Goal: Task Accomplishment & Management: Complete application form

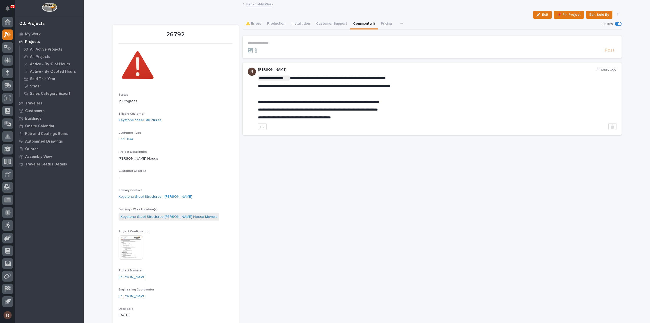
click at [256, 5] on link "Back to My Work" at bounding box center [259, 4] width 27 height 6
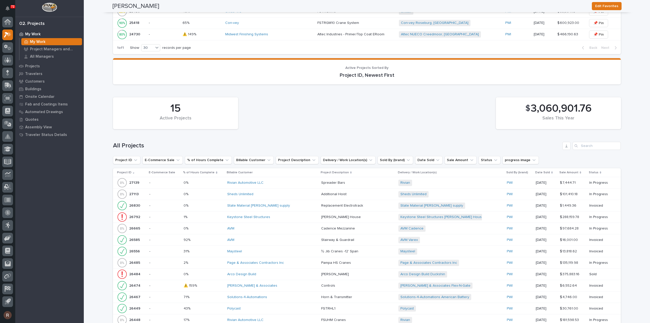
scroll to position [487, 0]
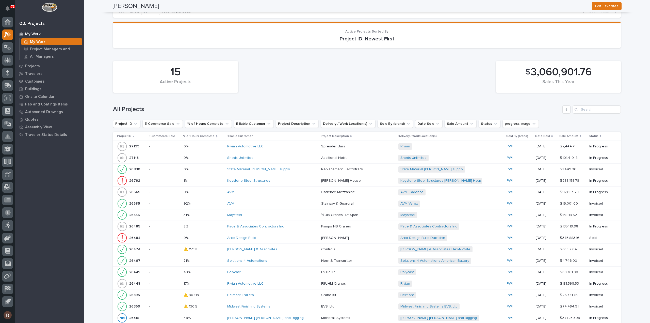
click at [246, 201] on div "AVM" at bounding box center [271, 203] width 89 height 4
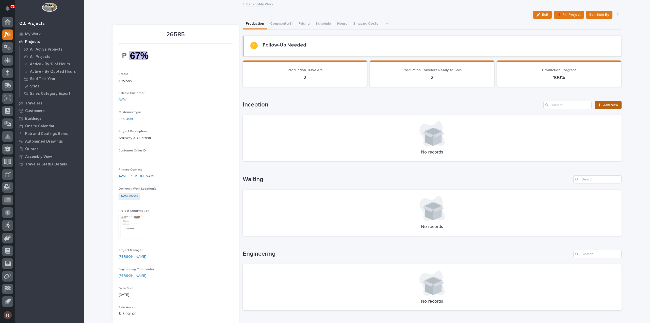
click at [613, 105] on span "Add New" at bounding box center [610, 105] width 15 height 4
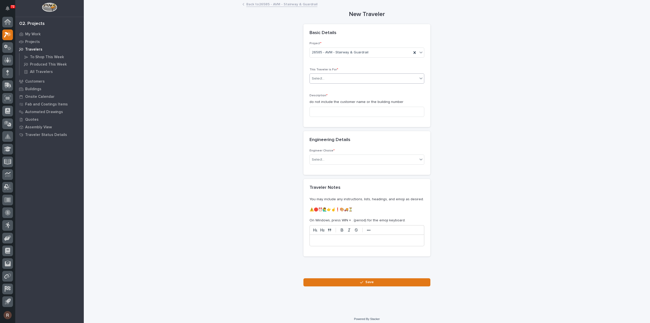
click at [343, 75] on div "Select..." at bounding box center [364, 78] width 108 height 8
click at [331, 91] on div "Production" at bounding box center [365, 87] width 114 height 9
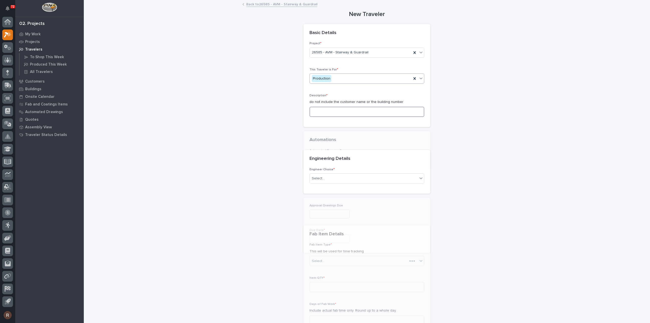
click at [327, 115] on input at bounding box center [367, 112] width 115 height 10
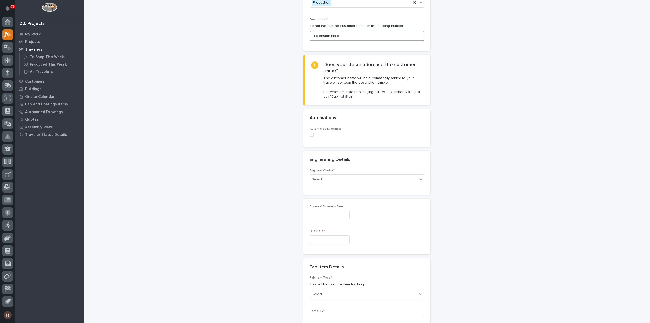
scroll to position [76, 0]
type input "Extension Plate"
click at [318, 180] on div "Select..." at bounding box center [318, 178] width 13 height 5
click at [321, 194] on div "I want my coordinator to choose an engineer" at bounding box center [365, 196] width 114 height 9
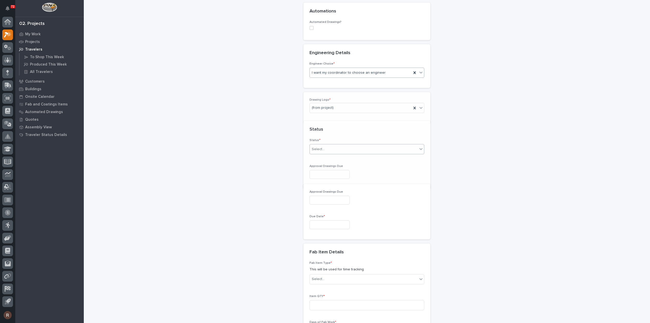
scroll to position [206, 0]
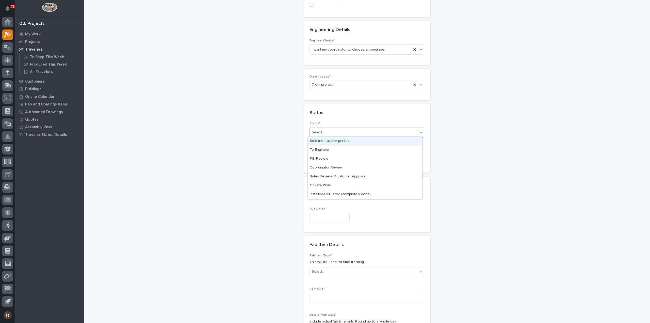
click at [325, 130] on div "Select..." at bounding box center [364, 132] width 108 height 8
click at [327, 178] on div "Sales Review / Customer Approval" at bounding box center [365, 176] width 114 height 9
click at [321, 215] on input "text" at bounding box center [330, 217] width 40 height 9
click at [343, 167] on div "12" at bounding box center [342, 166] width 7 height 7
type input "**********"
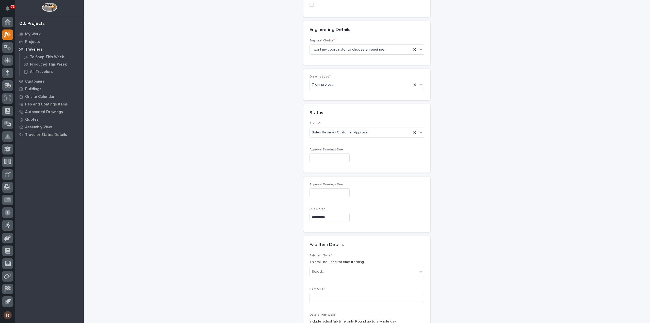
click at [329, 216] on input "**********" at bounding box center [330, 217] width 40 height 9
click at [343, 169] on div "12" at bounding box center [342, 166] width 7 height 7
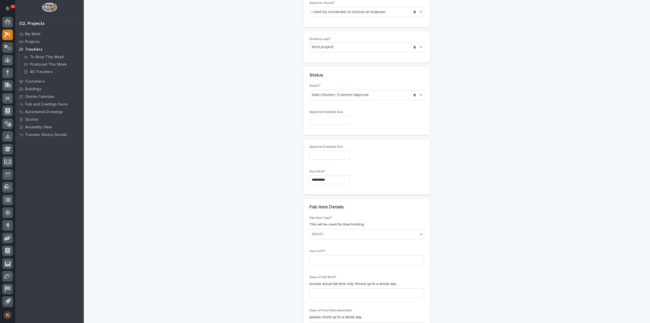
scroll to position [307, 0]
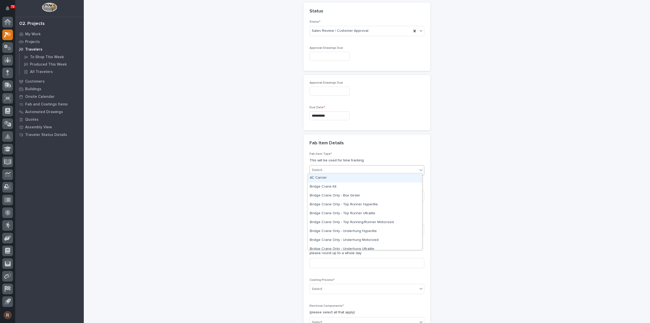
click at [321, 167] on div "Select..." at bounding box center [318, 169] width 13 height 5
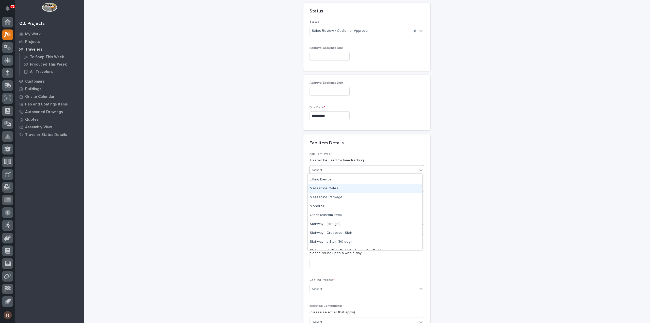
scroll to position [254, 0]
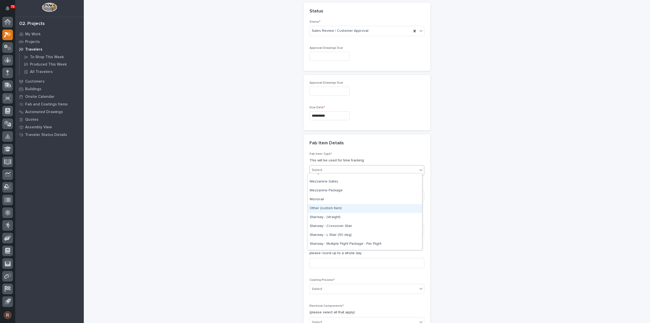
click at [326, 209] on div "Other (custom item)" at bounding box center [365, 208] width 114 height 9
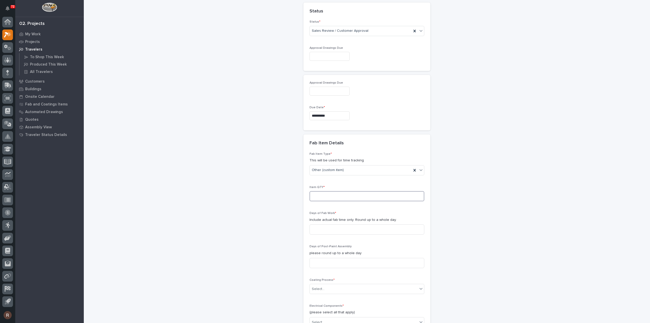
click at [327, 195] on input at bounding box center [367, 196] width 115 height 10
type input "1"
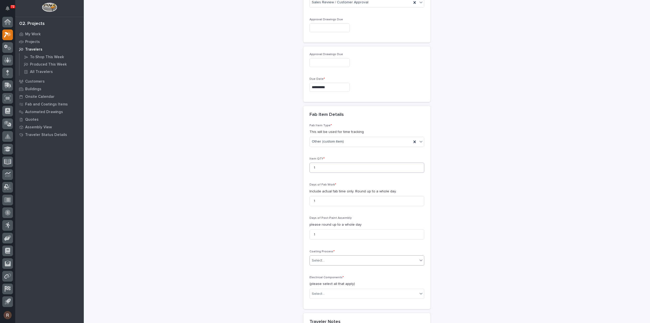
scroll to position [358, 0]
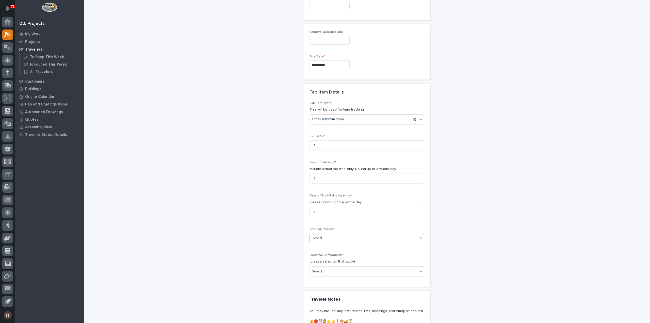
click at [318, 238] on div "Select..." at bounding box center [364, 238] width 108 height 8
click at [321, 256] on div "In-House Paint/Powder" at bounding box center [365, 254] width 114 height 9
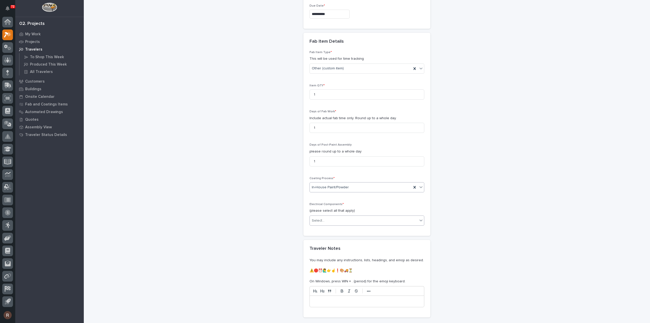
click at [328, 217] on div "Select..." at bounding box center [364, 220] width 108 height 8
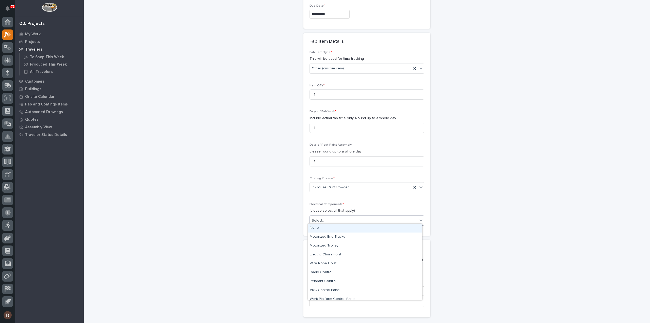
click at [324, 228] on div "None" at bounding box center [365, 227] width 114 height 9
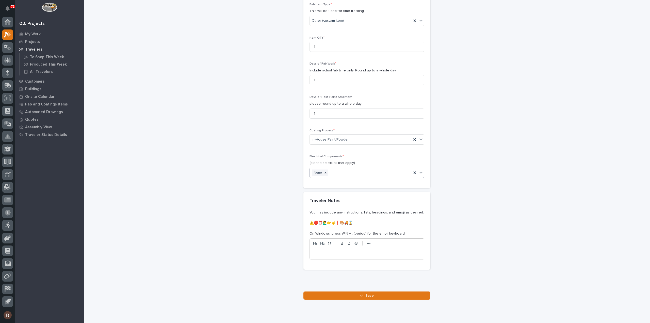
scroll to position [445, 0]
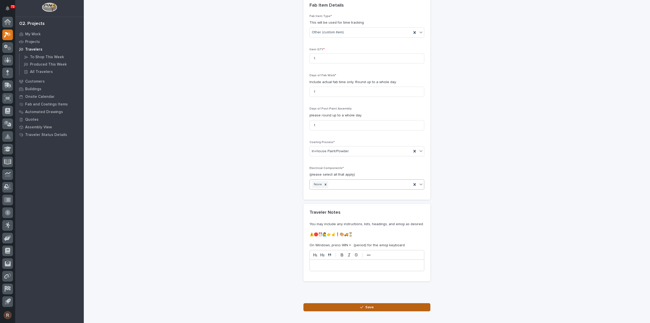
click at [345, 305] on button "Save" at bounding box center [366, 307] width 127 height 8
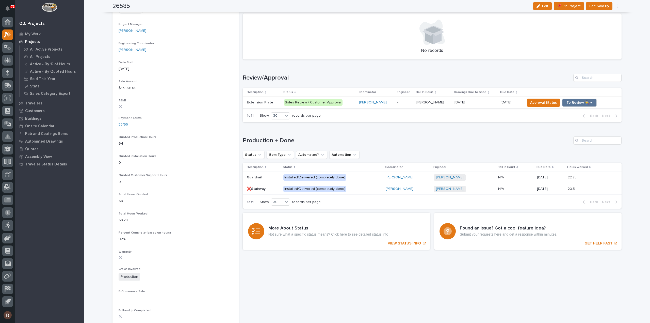
scroll to position [178, 0]
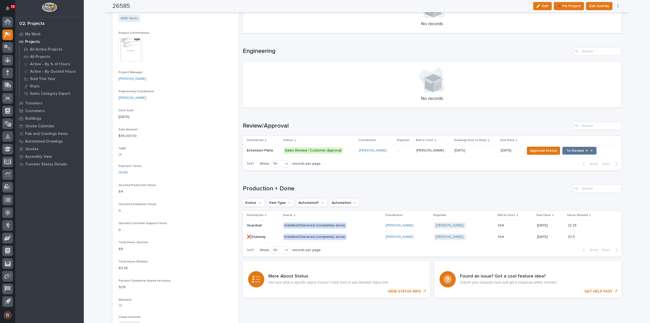
click at [397, 151] on p "-" at bounding box center [404, 150] width 15 height 4
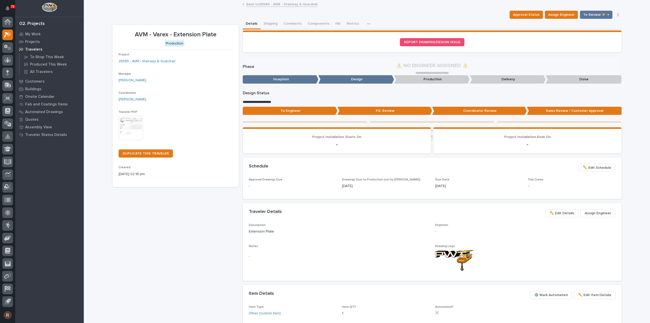
click at [124, 122] on img at bounding box center [131, 128] width 24 height 24
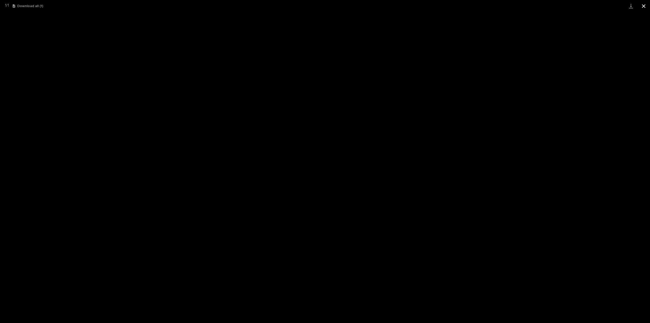
click at [642, 4] on button "Close gallery" at bounding box center [643, 6] width 13 height 12
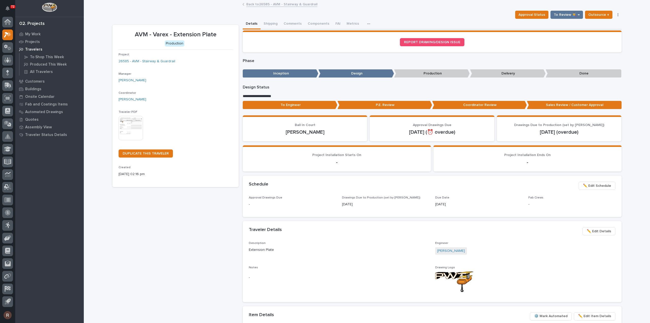
click at [285, 5] on link "Back to 26585 - AVM - Stairway & Guardrail" at bounding box center [281, 4] width 71 height 6
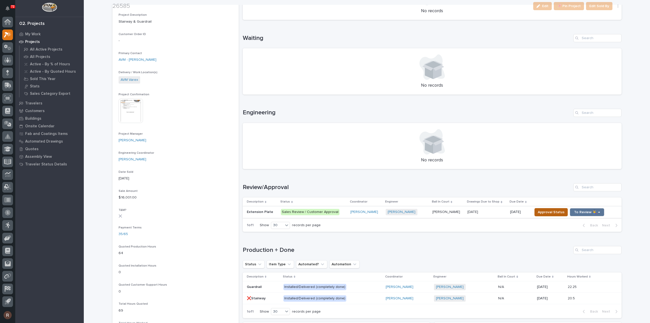
scroll to position [127, 0]
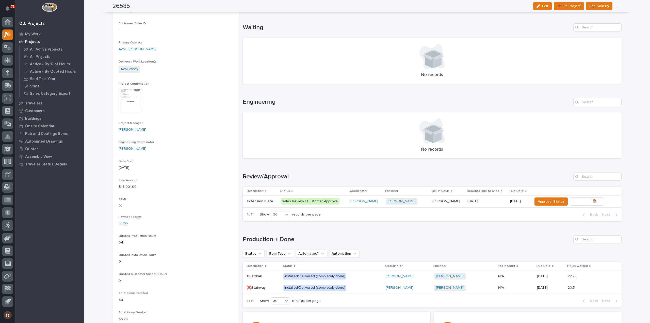
click at [587, 201] on span "To Review 👨‍🏭 →" at bounding box center [587, 201] width 26 height 6
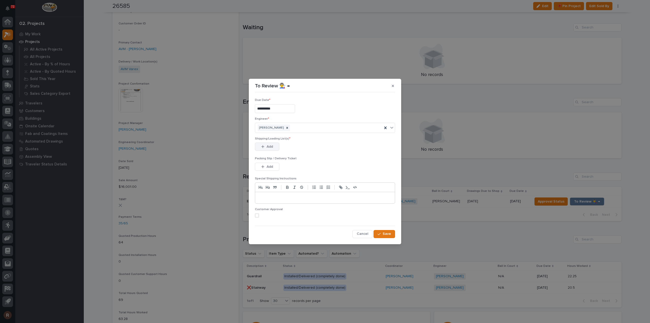
click at [269, 147] on span "Add" at bounding box center [270, 146] width 6 height 5
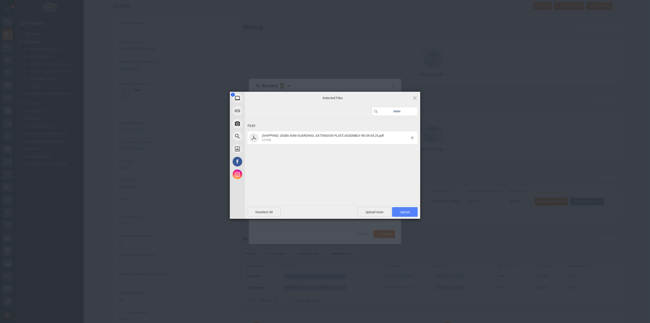
click at [405, 212] on span "Upload 1" at bounding box center [405, 212] width 10 height 4
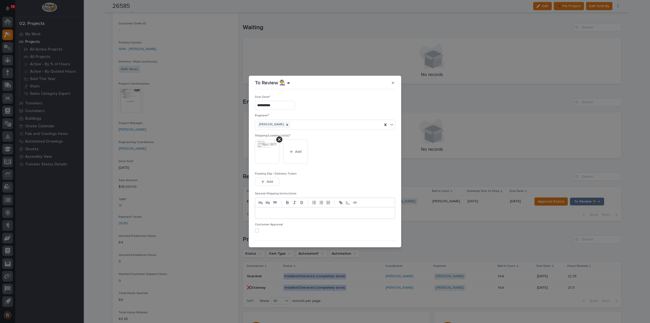
scroll to position [10, 0]
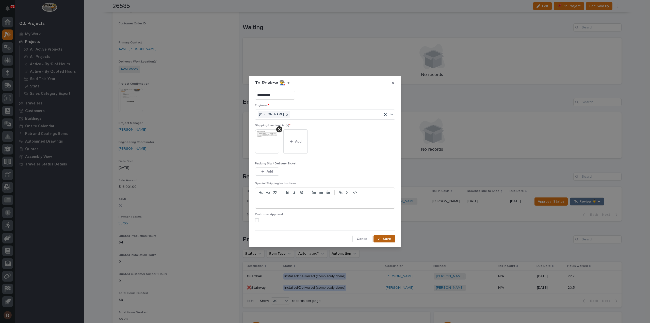
click at [386, 237] on span "Save" at bounding box center [387, 238] width 8 height 5
